Goal: Transaction & Acquisition: Purchase product/service

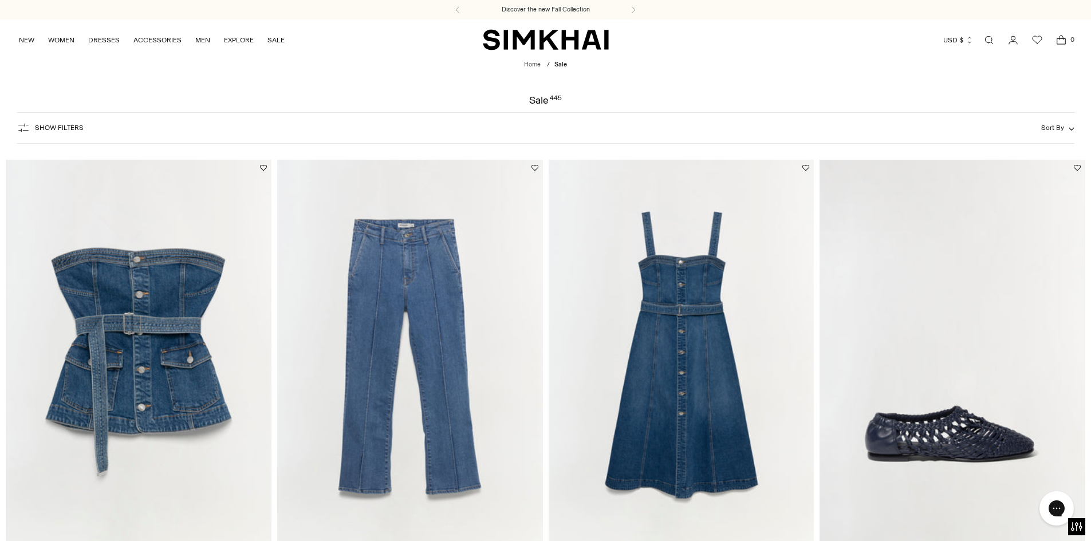
click at [51, 124] on span "Show Filters" at bounding box center [59, 128] width 49 height 8
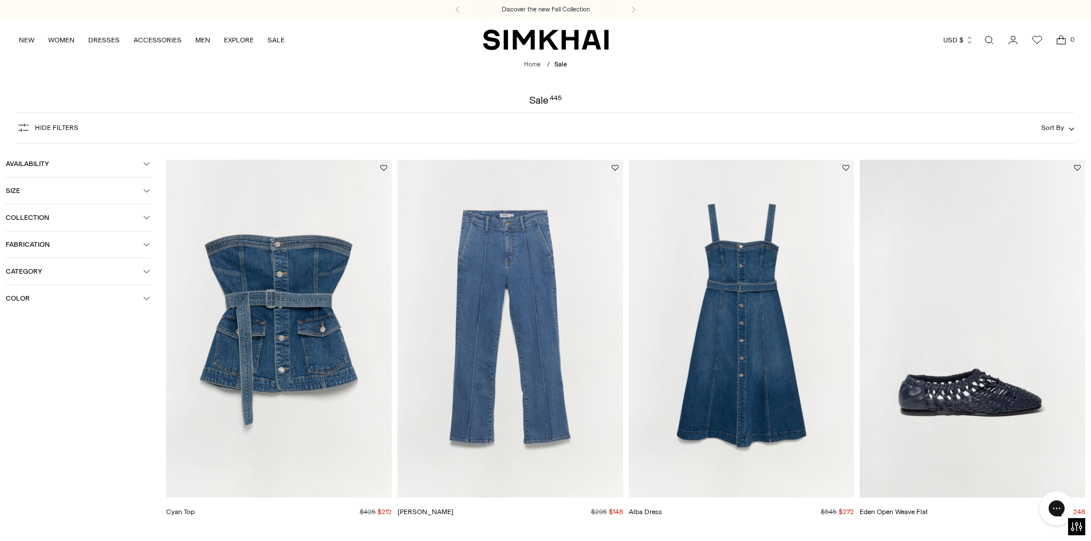
click at [39, 192] on span "Size" at bounding box center [74, 191] width 137 height 8
click at [24, 218] on div "XS" at bounding box center [28, 214] width 44 height 17
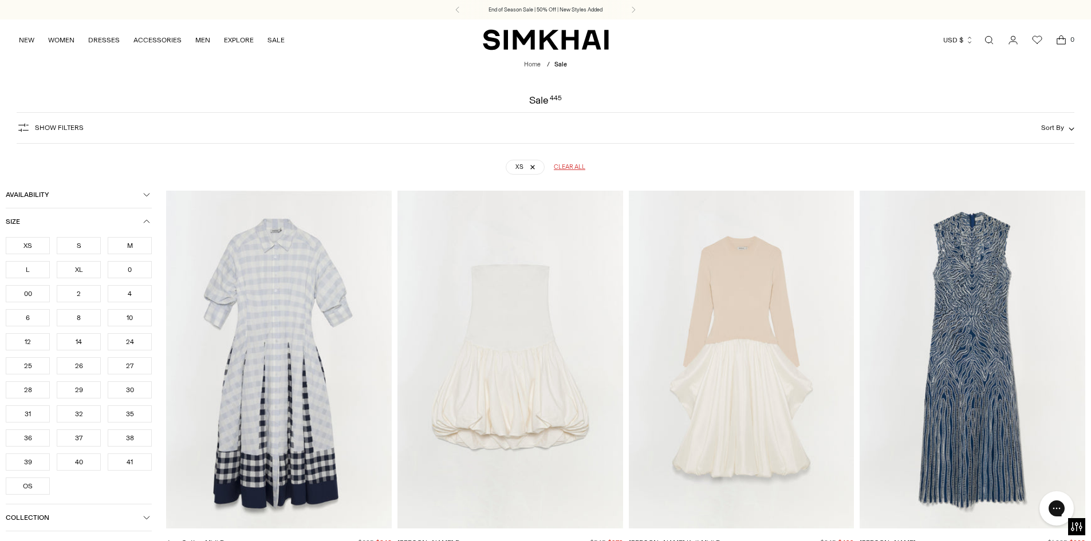
scroll to position [85, 0]
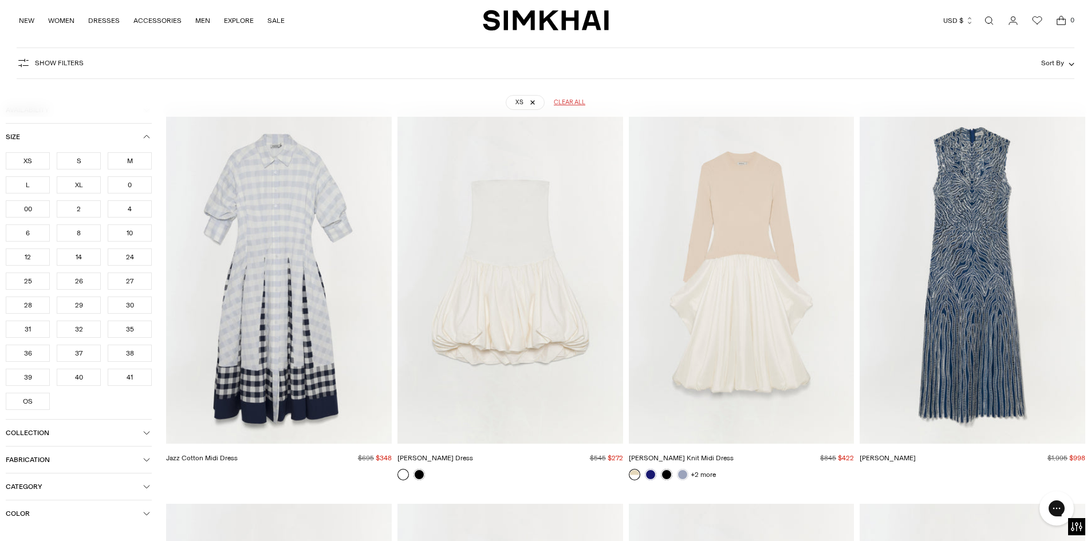
click at [129, 186] on div "0" at bounding box center [130, 184] width 44 height 17
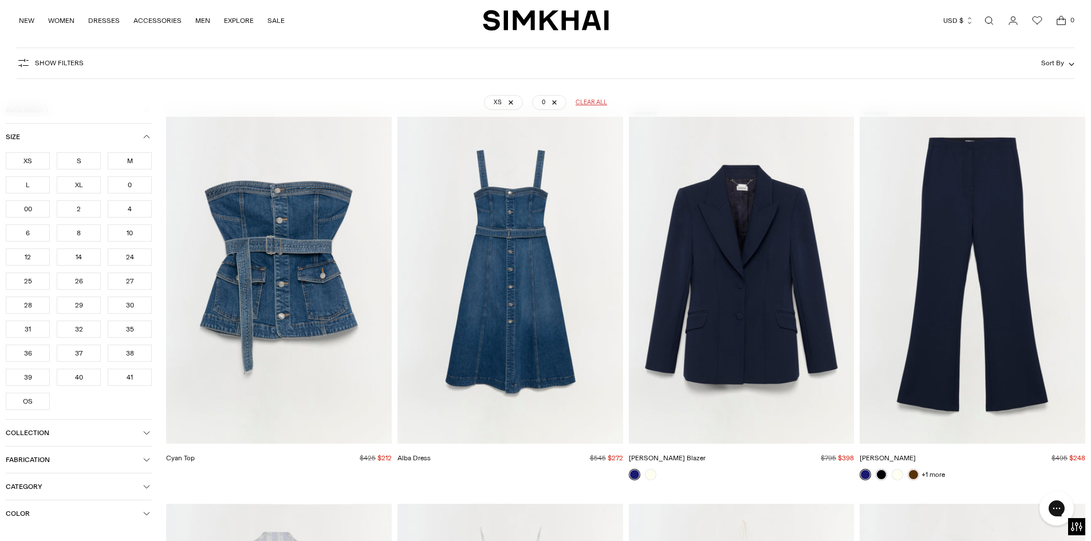
click at [24, 206] on div "00" at bounding box center [28, 208] width 44 height 17
click at [0, 0] on img "Maddix Blazer" at bounding box center [0, 0] width 0 height 0
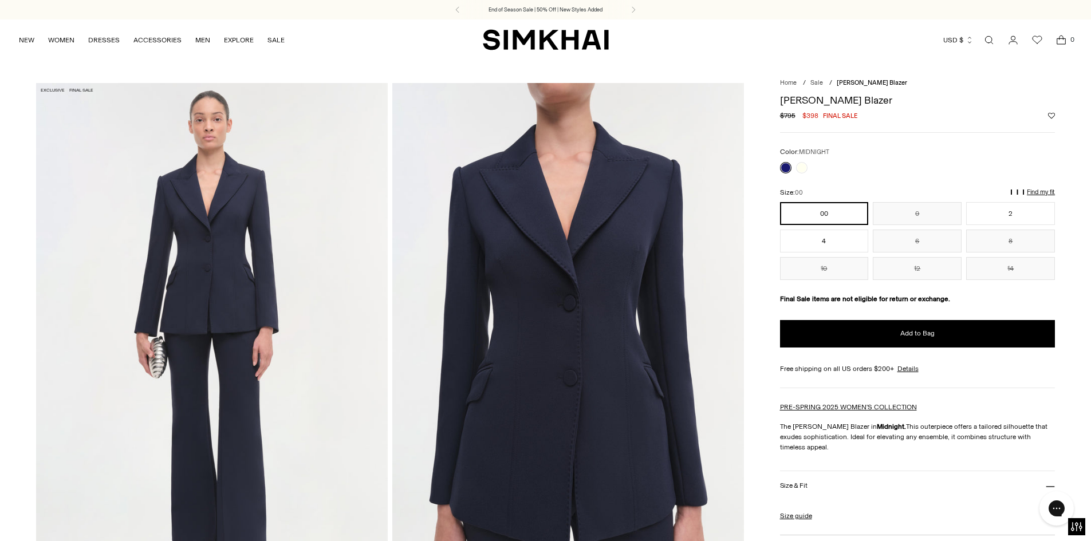
click at [216, 284] on img at bounding box center [212, 346] width 352 height 527
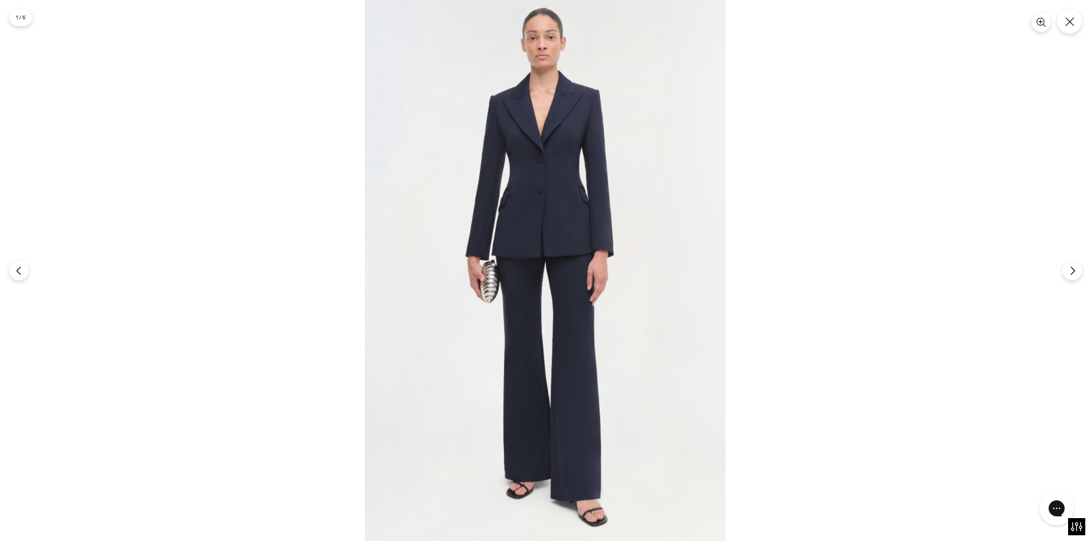
click at [550, 202] on img at bounding box center [545, 270] width 361 height 541
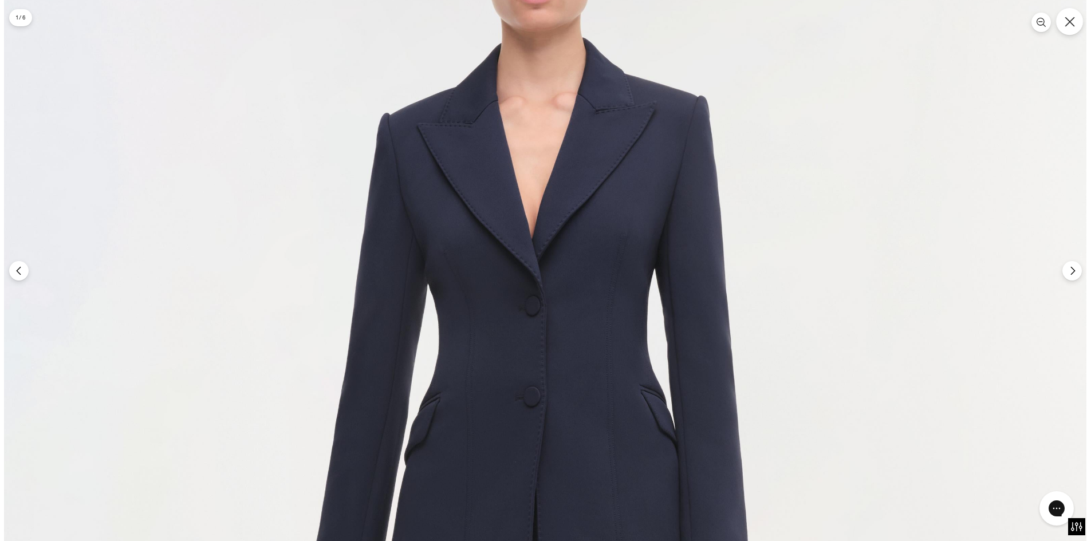
click at [1070, 20] on icon "Close" at bounding box center [1069, 22] width 10 height 10
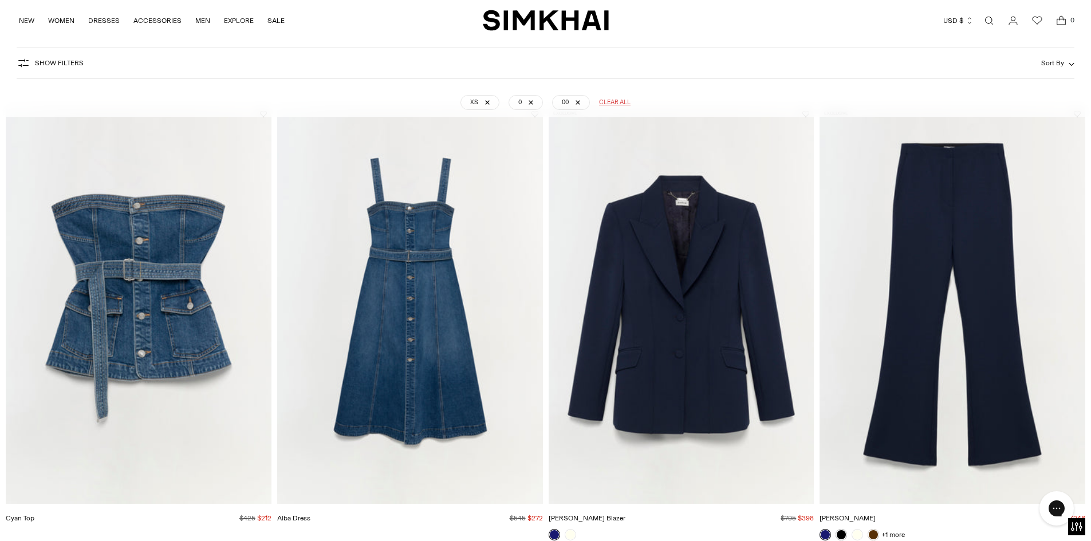
click at [0, 0] on img "Kenna Trouser" at bounding box center [0, 0] width 0 height 0
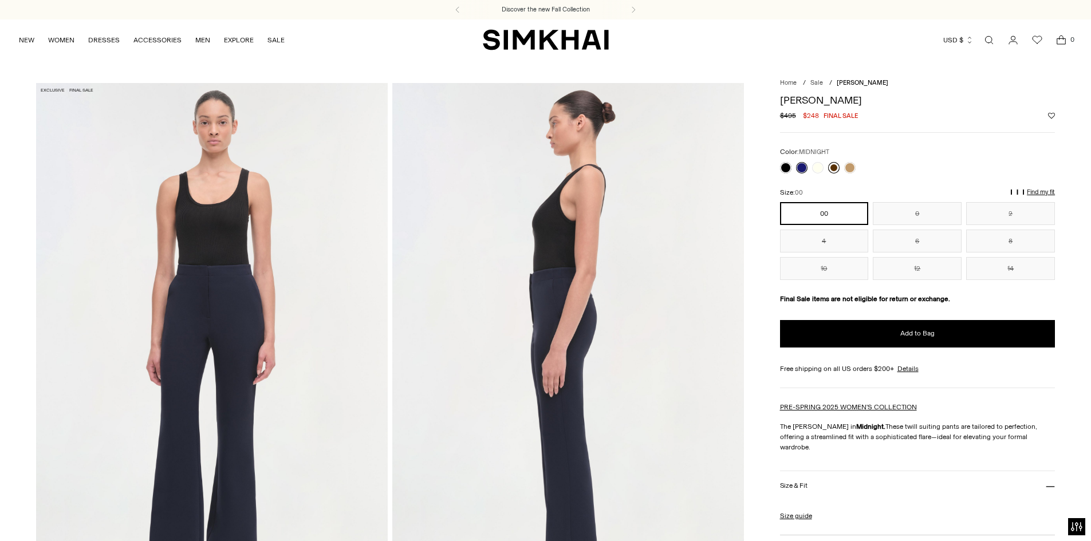
click at [835, 165] on link at bounding box center [833, 167] width 11 height 11
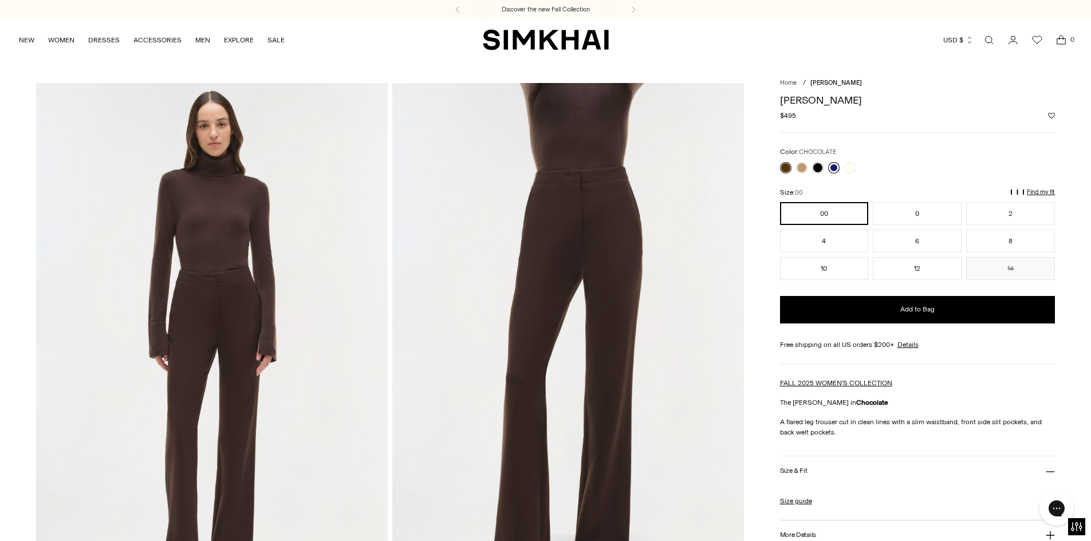
click at [833, 165] on link at bounding box center [833, 167] width 11 height 11
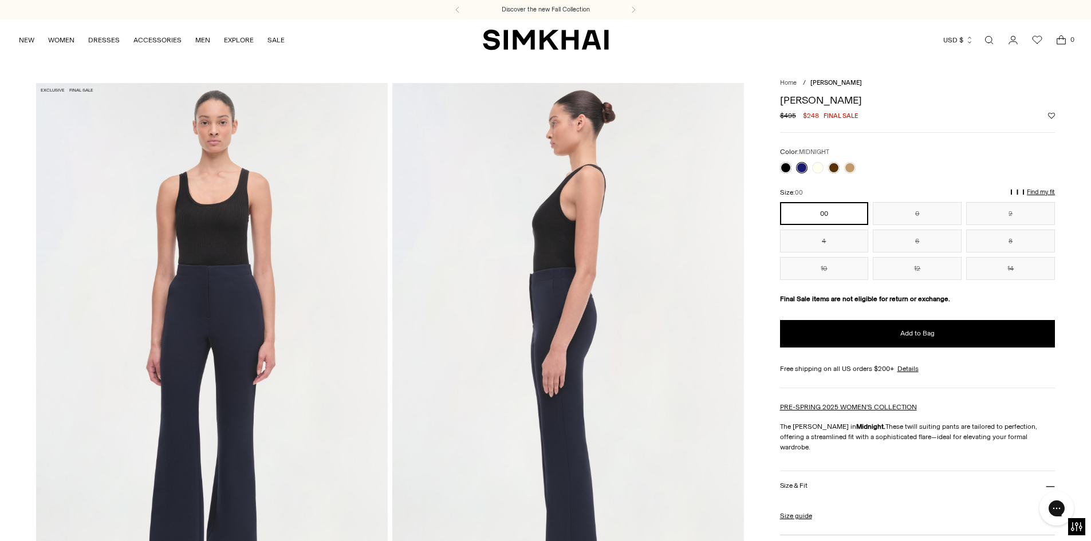
click at [209, 317] on img at bounding box center [212, 346] width 352 height 527
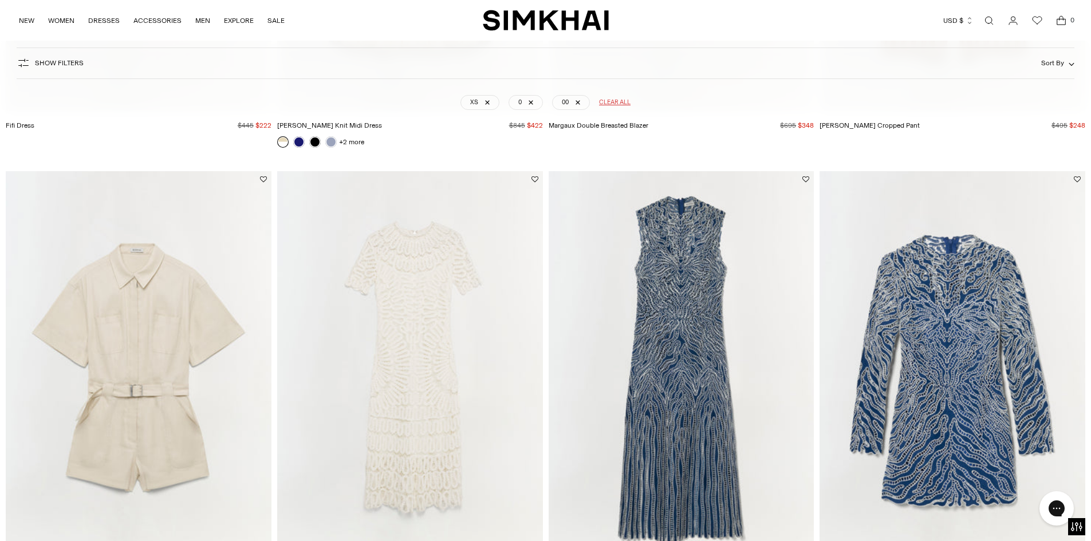
scroll to position [1402, 0]
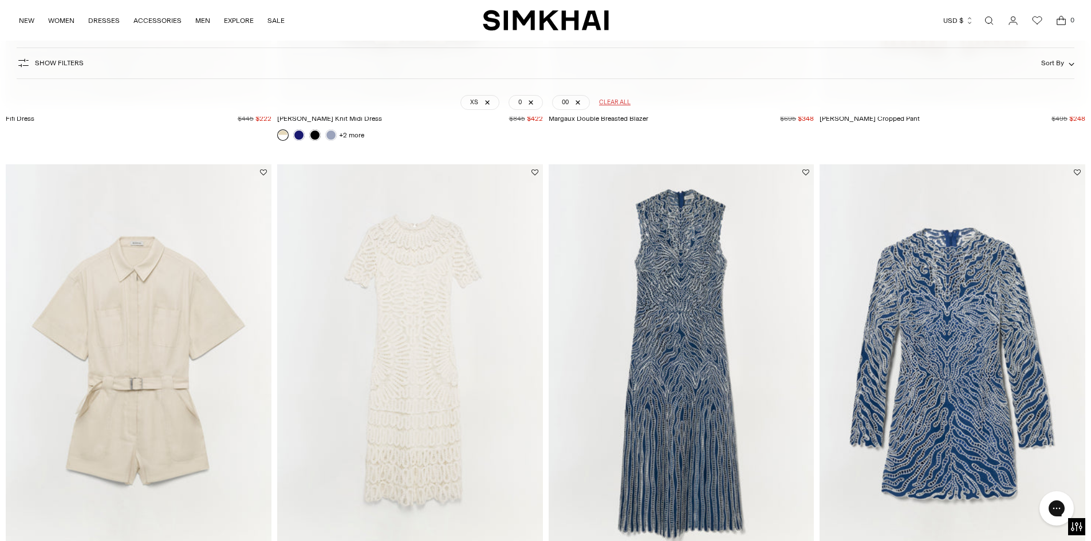
click at [0, 0] on img "Giovanna Dress" at bounding box center [0, 0] width 0 height 0
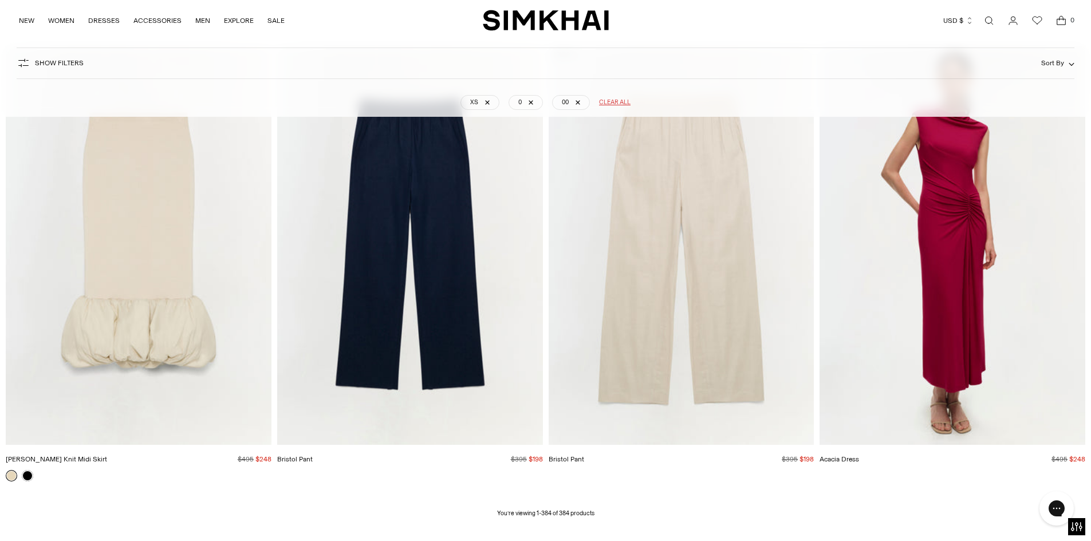
scroll to position [43370, 0]
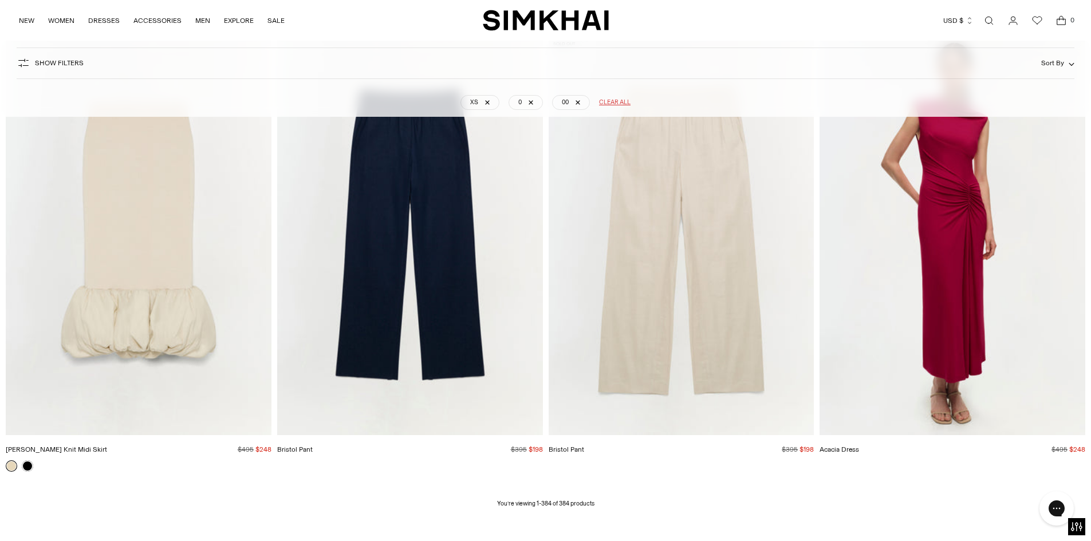
click at [0, 0] on img "Acacia Dress" at bounding box center [0, 0] width 0 height 0
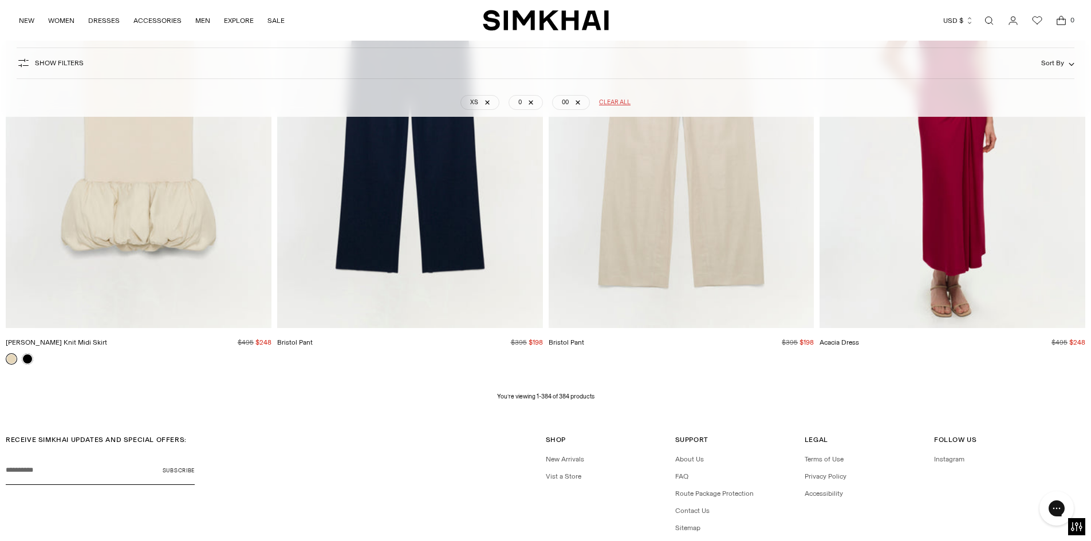
scroll to position [43561, 0]
